Goal: Find specific page/section: Find specific page/section

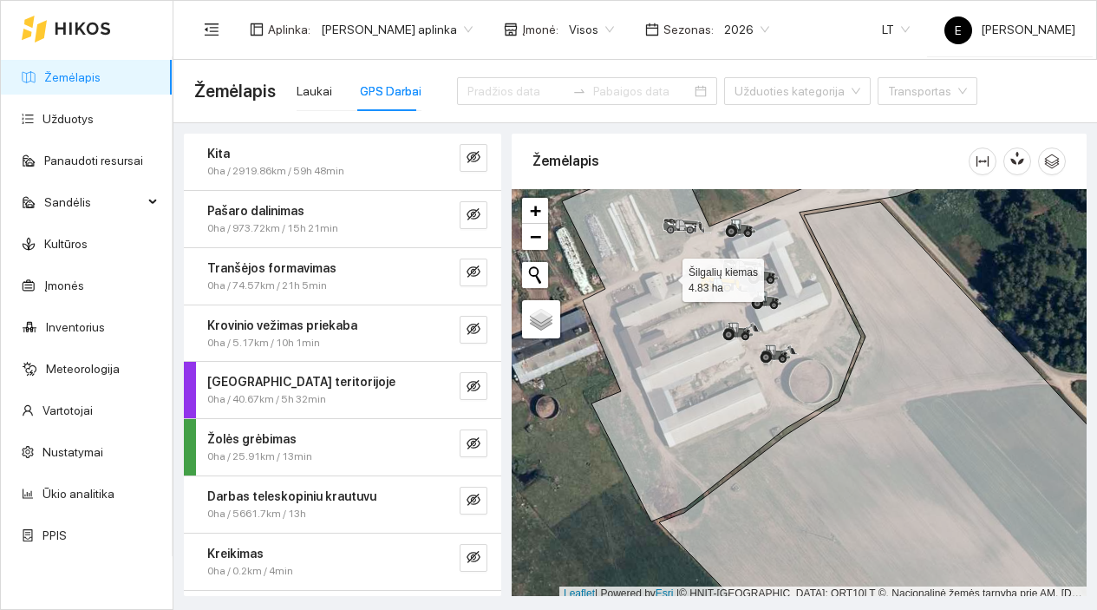
scroll to position [5, 0]
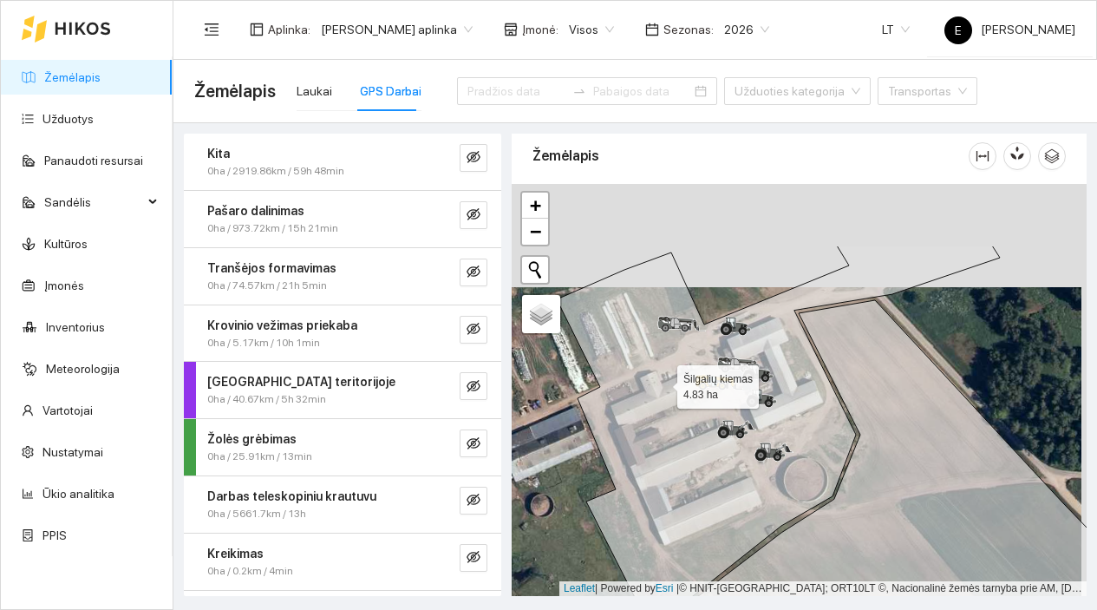
drag, startPoint x: 667, startPoint y: 276, endPoint x: 660, endPoint y: 383, distance: 107.7
click at [660, 384] on icon at bounding box center [778, 432] width 443 height 374
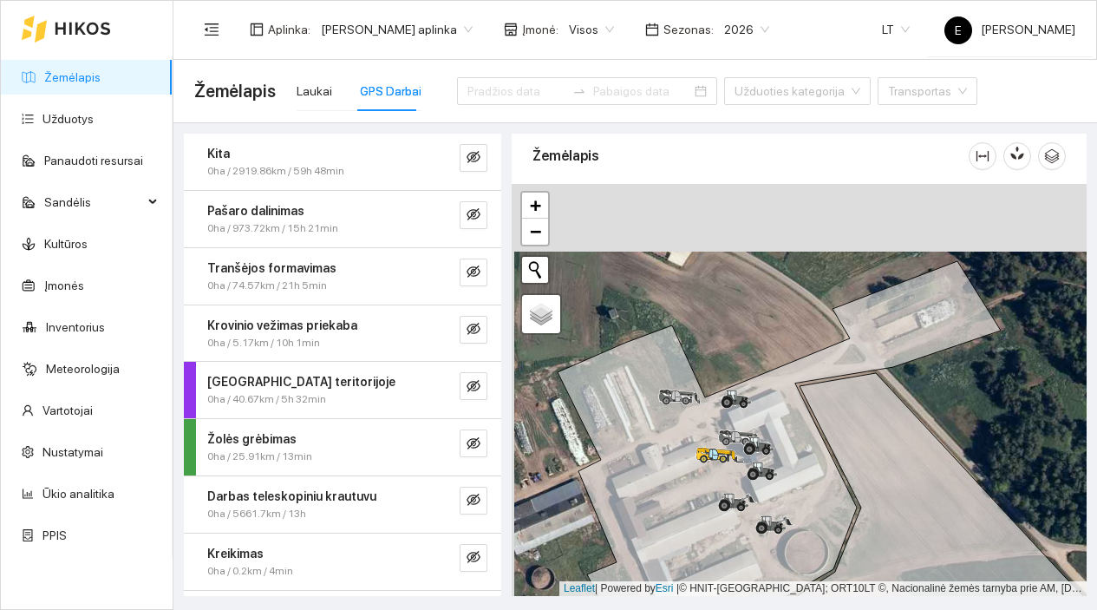
drag, startPoint x: 712, startPoint y: 285, endPoint x: 715, endPoint y: 355, distance: 70.3
click at [715, 355] on div at bounding box center [799, 390] width 575 height 412
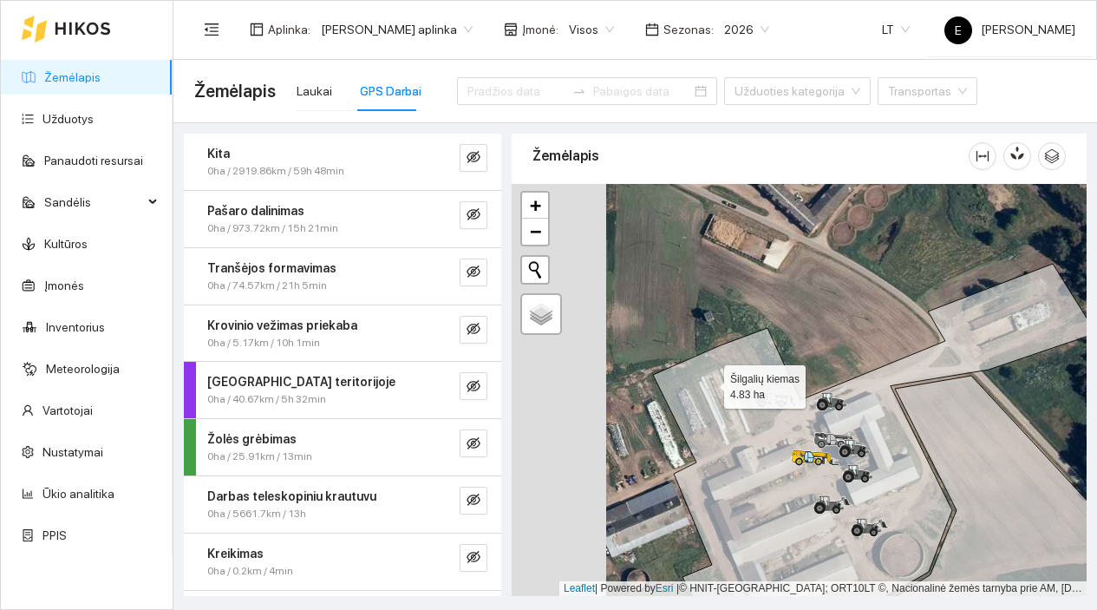
drag, startPoint x: 609, startPoint y: 382, endPoint x: 721, endPoint y: 385, distance: 112.7
click at [721, 385] on icon at bounding box center [874, 451] width 443 height 375
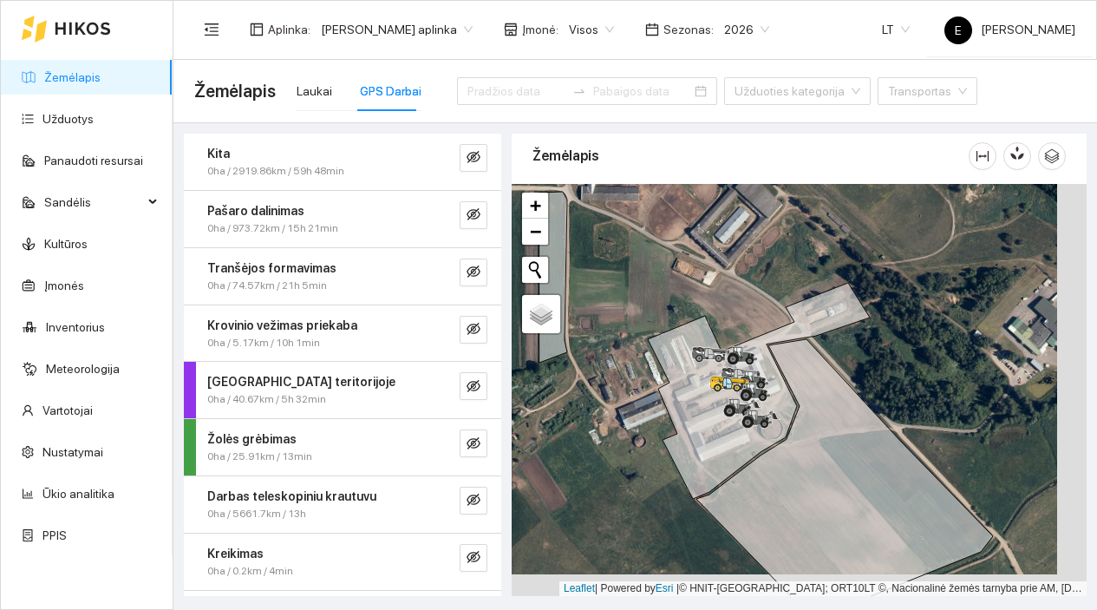
drag, startPoint x: 678, startPoint y: 453, endPoint x: 648, endPoint y: 430, distance: 37.8
click at [648, 430] on div at bounding box center [799, 390] width 575 height 412
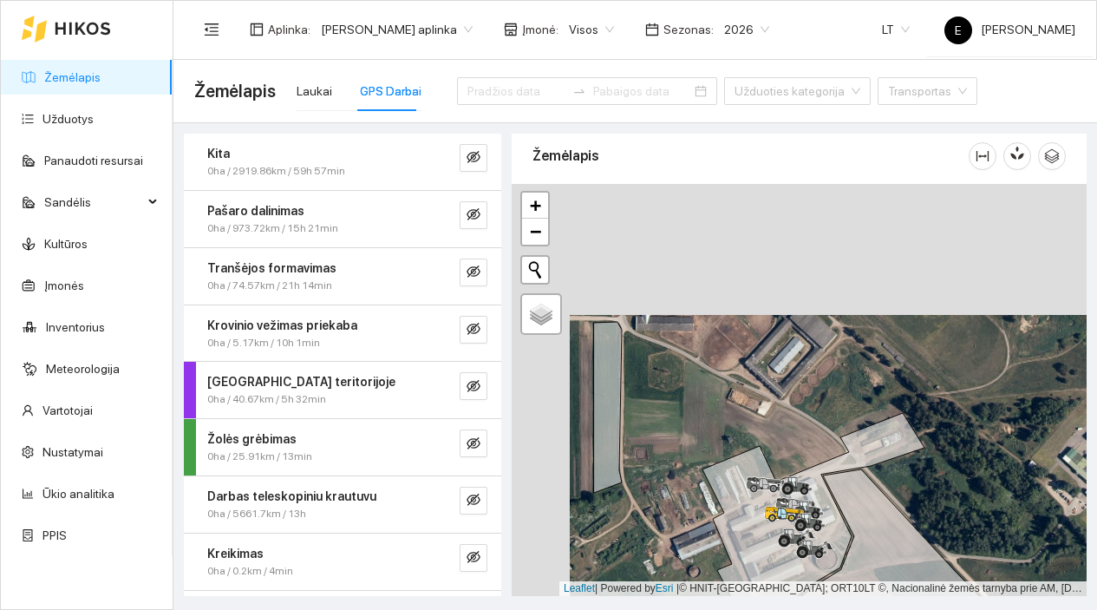
drag, startPoint x: 929, startPoint y: 376, endPoint x: 1003, endPoint y: 523, distance: 164.4
click at [1003, 522] on div at bounding box center [799, 390] width 575 height 412
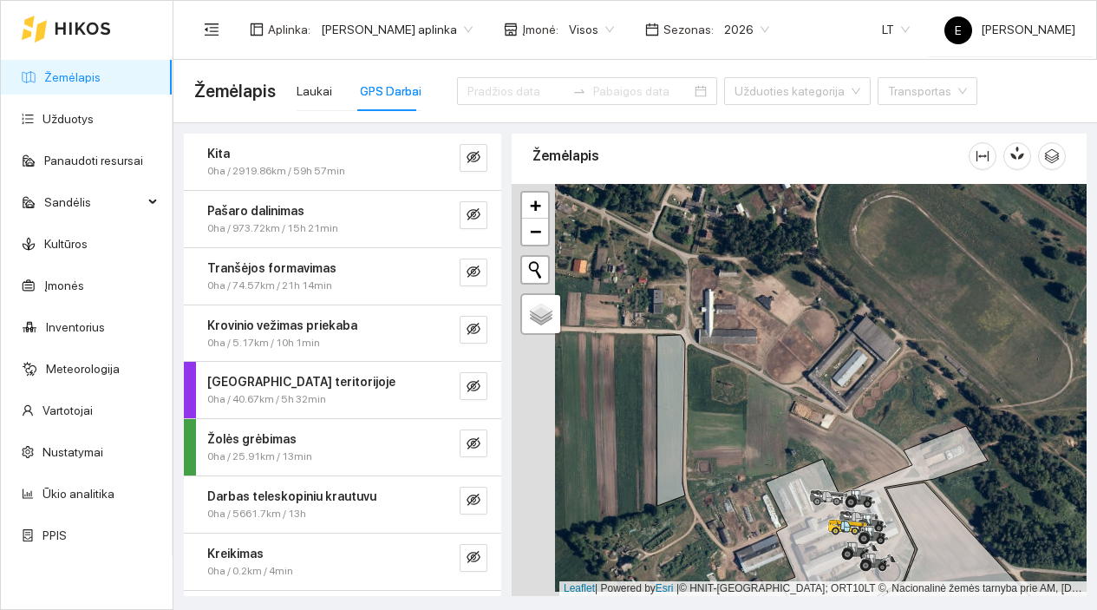
drag, startPoint x: 829, startPoint y: 433, endPoint x: 872, endPoint y: 427, distance: 43.7
click at [872, 428] on div at bounding box center [799, 390] width 575 height 412
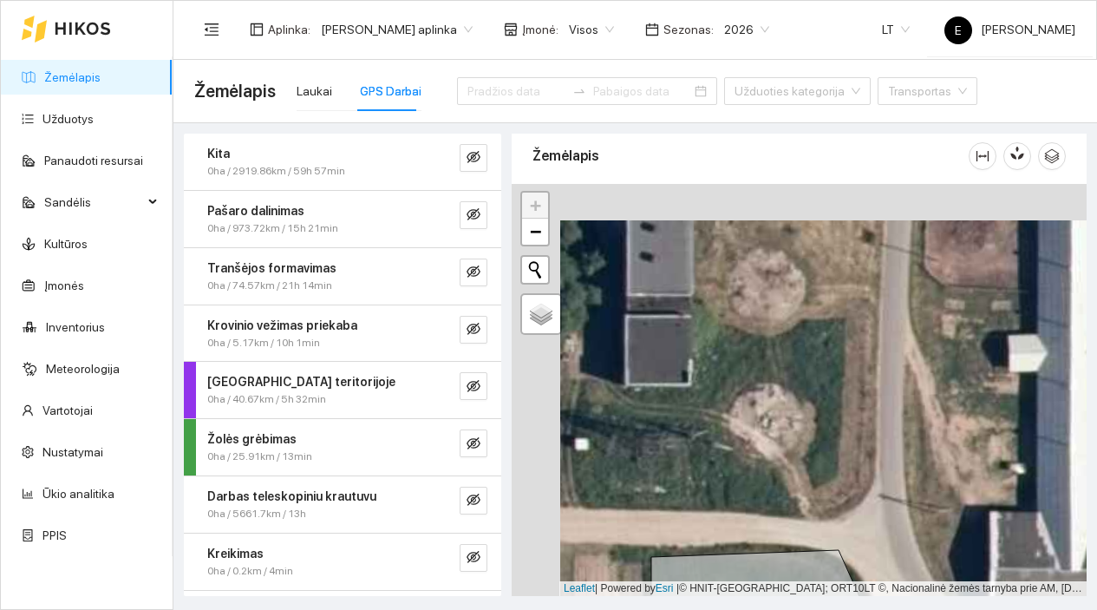
drag, startPoint x: 665, startPoint y: 308, endPoint x: 713, endPoint y: 342, distance: 59.0
click at [713, 342] on div at bounding box center [799, 390] width 575 height 412
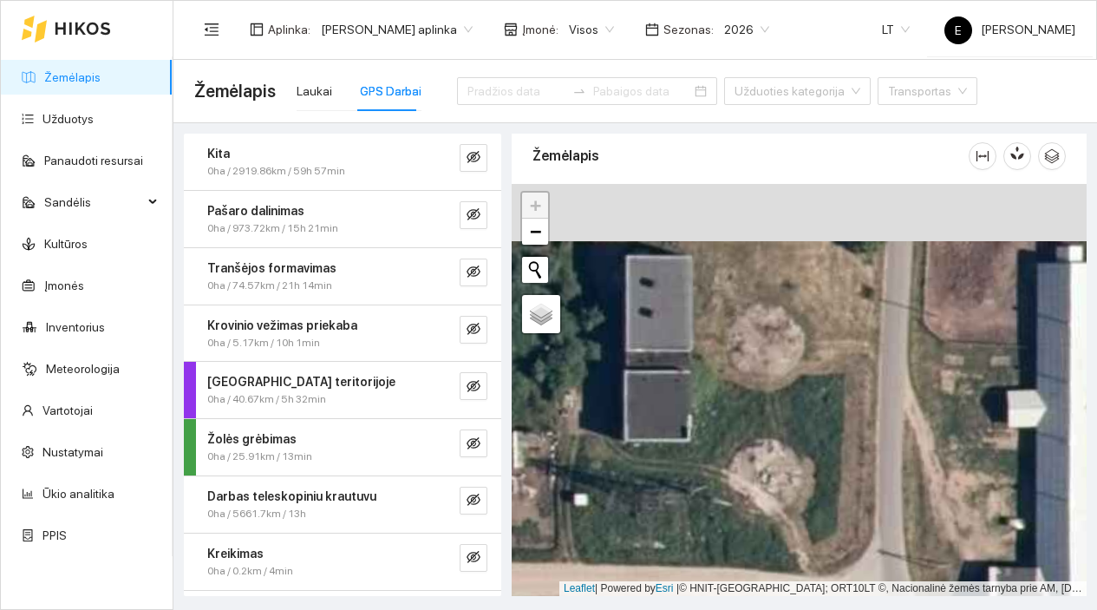
drag, startPoint x: 713, startPoint y: 342, endPoint x: 713, endPoint y: 400, distance: 57.2
click at [713, 400] on div at bounding box center [799, 390] width 575 height 412
